Goal: Transaction & Acquisition: Subscribe to service/newsletter

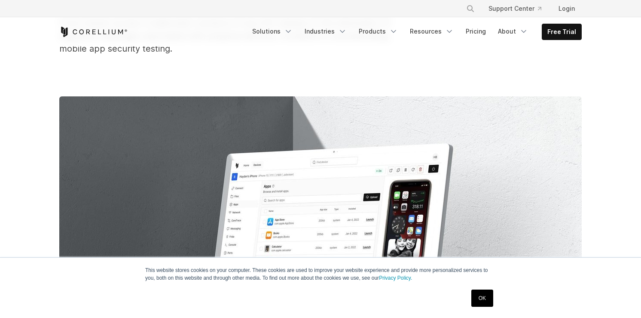
click at [480, 300] on link "OK" at bounding box center [482, 297] width 22 height 17
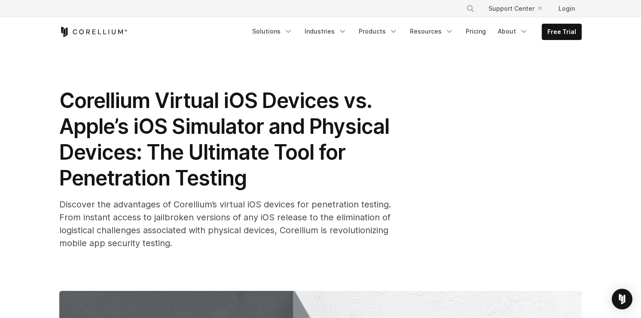
click at [123, 101] on span "Corellium Virtual iOS Devices vs. Apple’s iOS Simulator and Physical Devices: T…" at bounding box center [224, 139] width 330 height 103
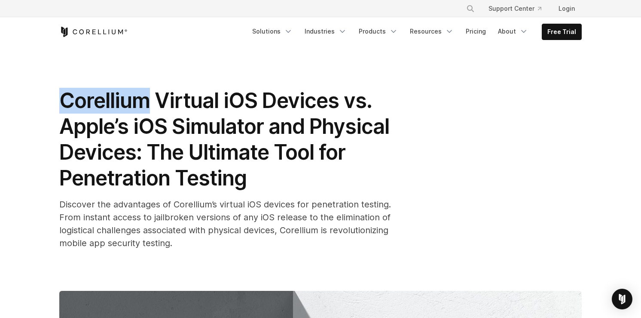
click at [123, 101] on span "Corellium Virtual iOS Devices vs. Apple’s iOS Simulator and Physical Devices: T…" at bounding box center [224, 139] width 330 height 103
copy span "Corellium"
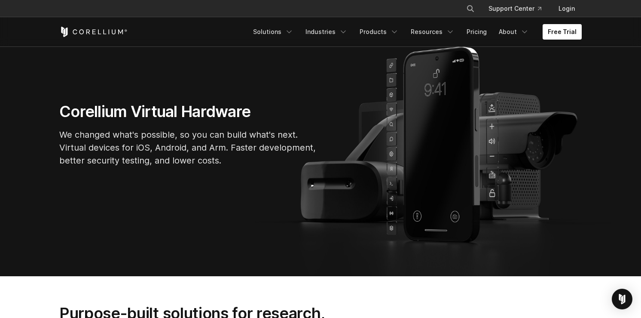
scroll to position [40, 0]
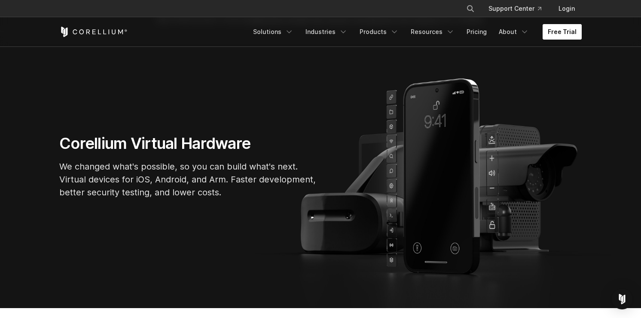
click at [559, 31] on link "Free Trial" at bounding box center [562, 31] width 39 height 15
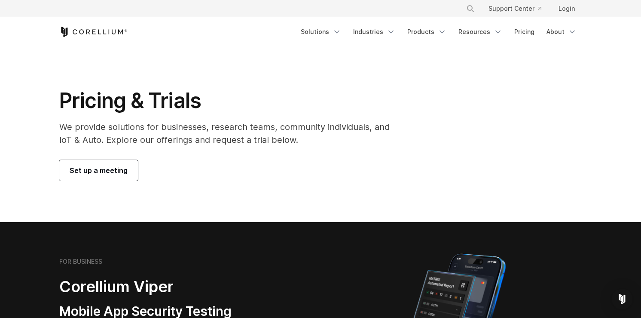
click at [143, 147] on div "Pricing & Trials We provide solutions for businesses, research teams, community…" at bounding box center [231, 134] width 360 height 93
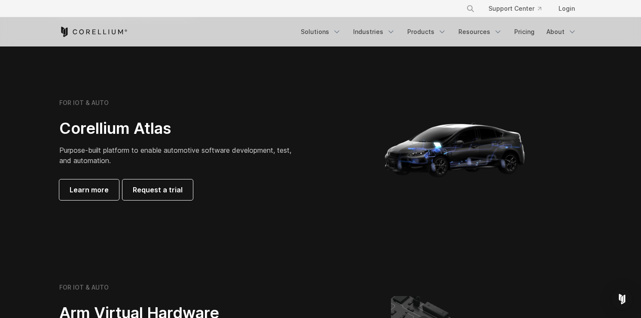
scroll to position [938, 0]
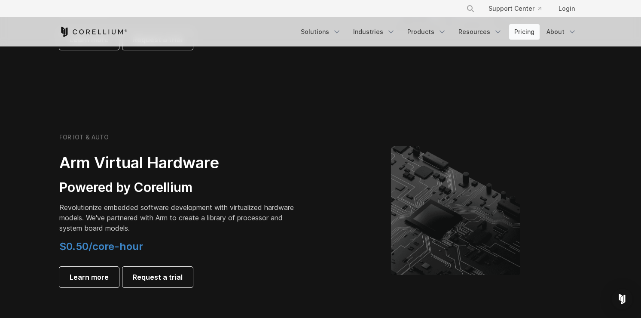
click at [531, 33] on link "Pricing" at bounding box center [524, 31] width 31 height 15
